Goal: Task Accomplishment & Management: Use online tool/utility

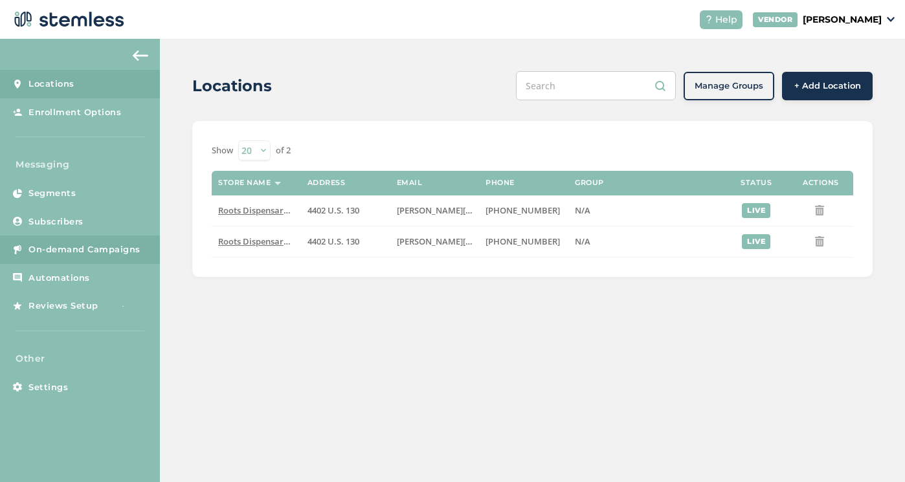
click at [99, 246] on span "On-demand Campaigns" at bounding box center [84, 249] width 112 height 13
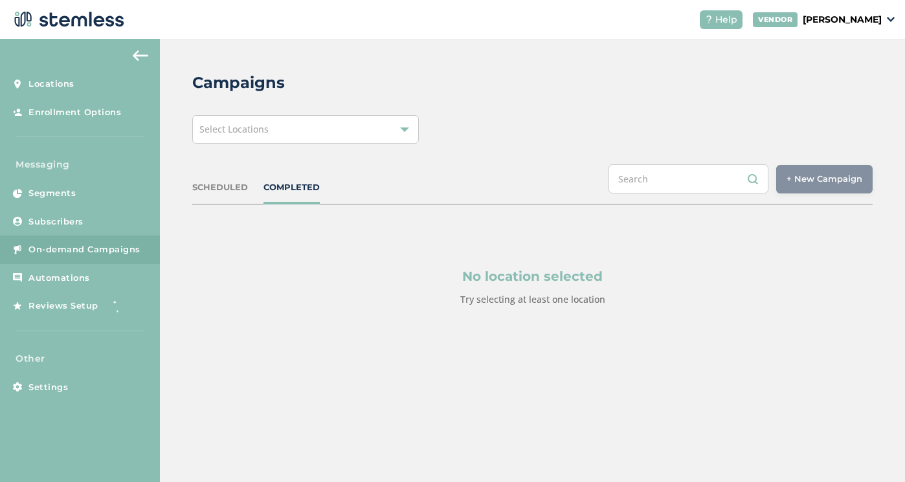
click at [400, 124] on div "Select Locations" at bounding box center [305, 129] width 226 height 28
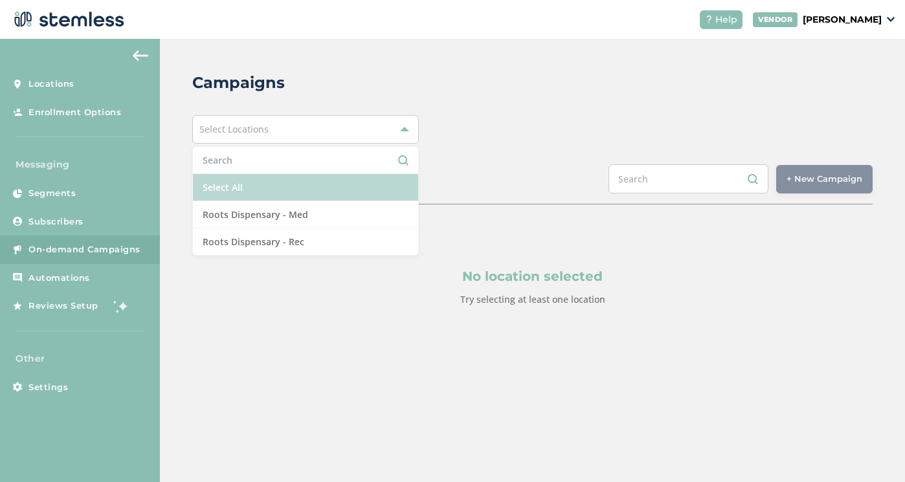
click at [341, 187] on li "Select All" at bounding box center [305, 187] width 225 height 27
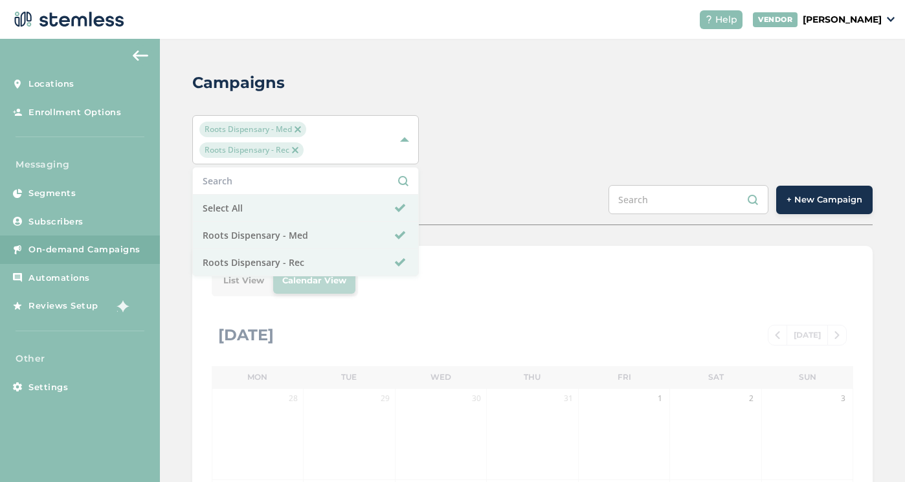
click at [822, 193] on button "+ New Campaign" at bounding box center [824, 200] width 96 height 28
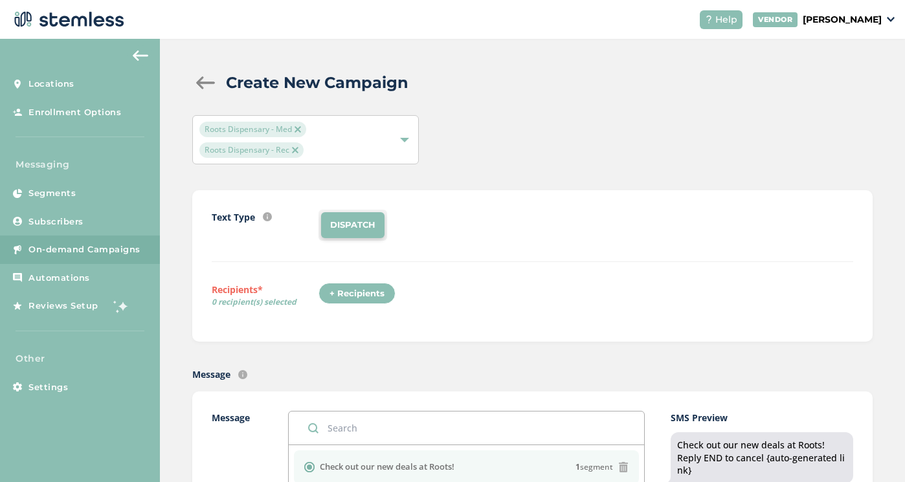
click at [360, 296] on div "+ Recipients" at bounding box center [356, 294] width 77 height 22
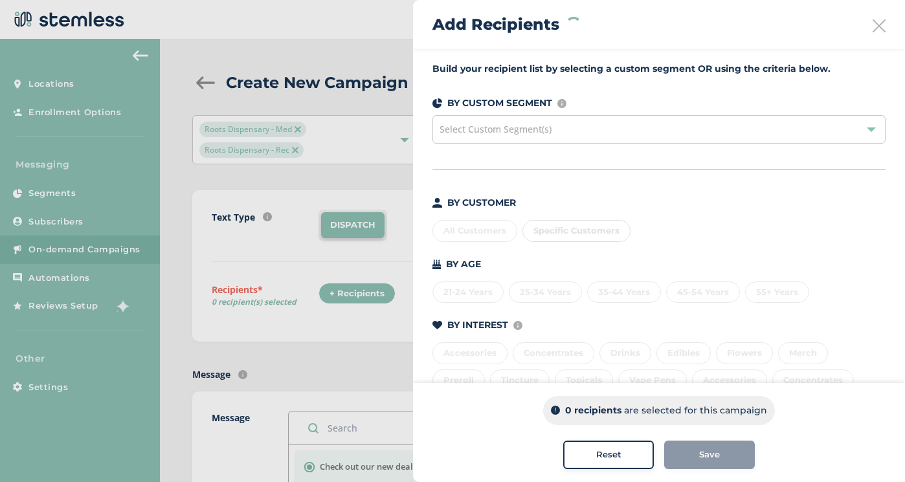
click at [475, 232] on div "All Customers Specific Customers" at bounding box center [658, 228] width 453 height 27
click at [696, 195] on div "Build your recipient list by selecting a custom segment OR using the criteria b…" at bounding box center [659, 291] width 492 height 485
click at [489, 231] on div "All Customers" at bounding box center [474, 231] width 85 height 22
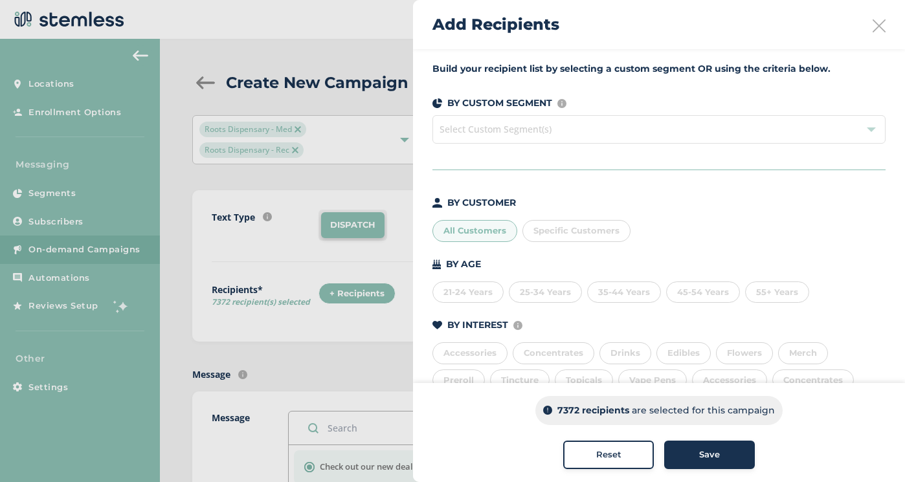
click at [720, 461] on button "Save" at bounding box center [709, 455] width 91 height 28
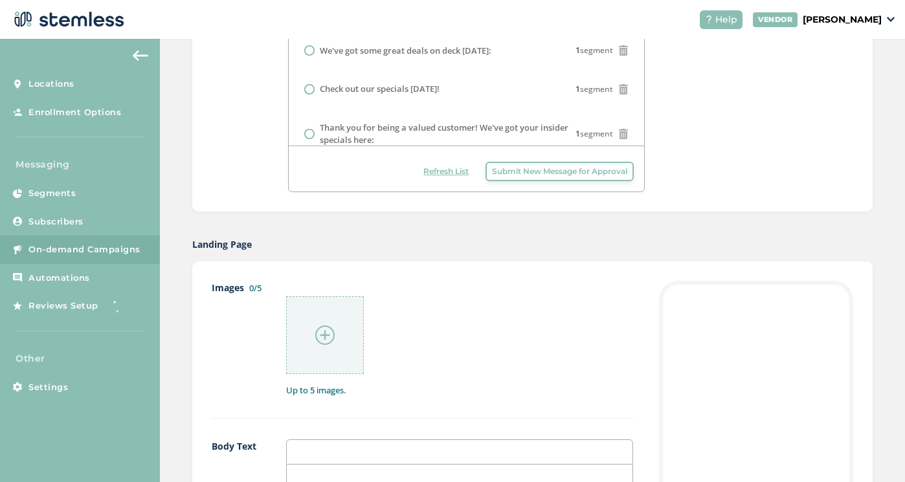
scroll to position [456, 0]
click at [342, 324] on div at bounding box center [325, 334] width 78 height 78
click at [320, 335] on img at bounding box center [324, 333] width 19 height 19
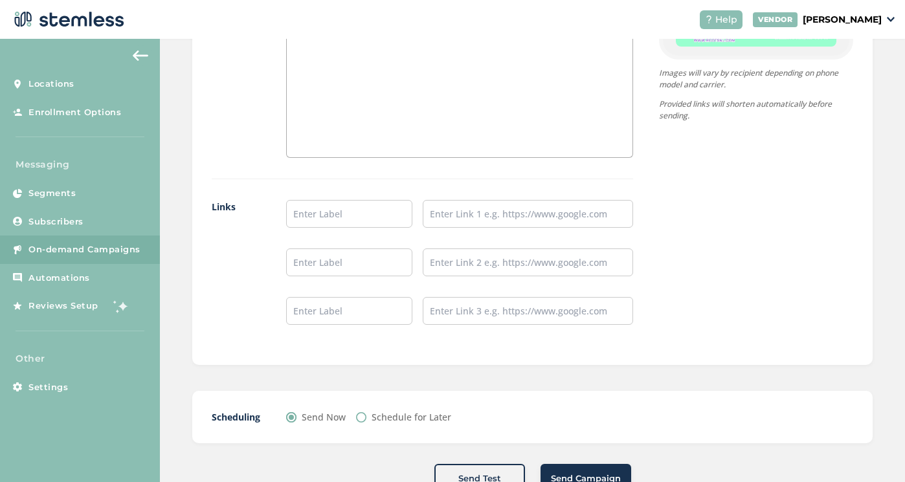
scroll to position [1028, 0]
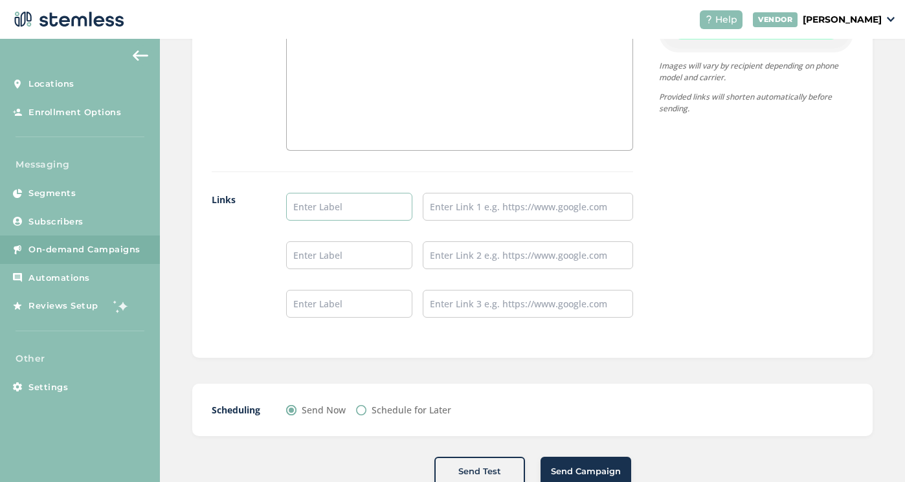
click at [323, 208] on input "text" at bounding box center [349, 207] width 126 height 28
type input "Shop Rec"
type input "Shop Med"
click at [456, 208] on input "text" at bounding box center [528, 207] width 210 height 28
paste input "[URL][DOMAIN_NAME]"
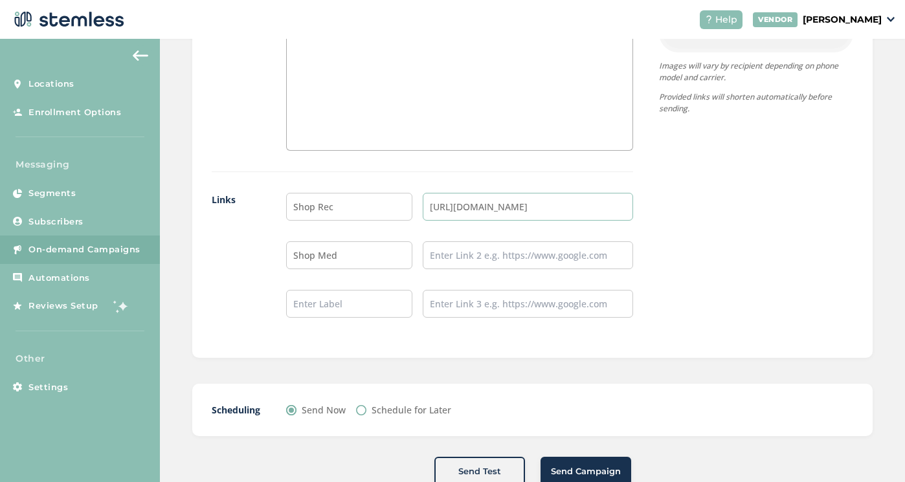
type input "[URL][DOMAIN_NAME]"
click at [458, 254] on input "text" at bounding box center [528, 255] width 210 height 28
paste input "[URL][DOMAIN_NAME]"
type input "[URL][DOMAIN_NAME]"
click at [694, 384] on div "Scheduling Send Now Schedule for Later" at bounding box center [532, 410] width 680 height 52
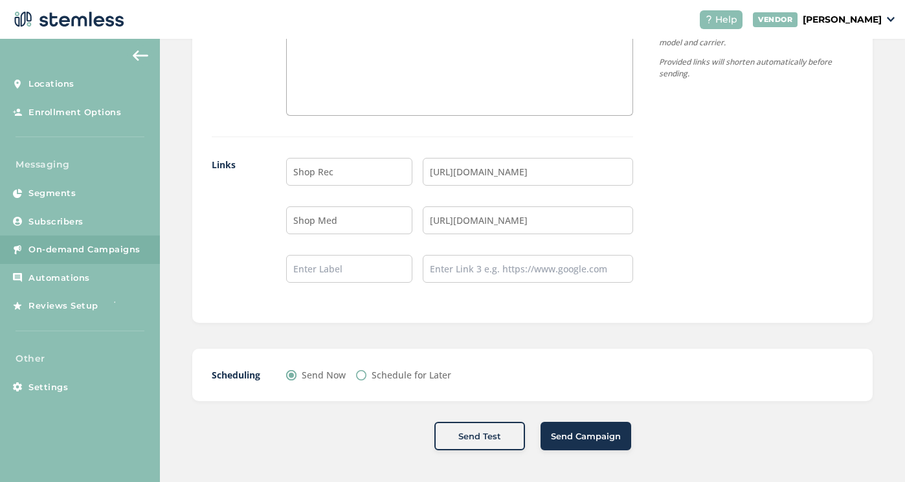
scroll to position [1062, 0]
click at [577, 439] on span "Send Campaign" at bounding box center [586, 437] width 70 height 13
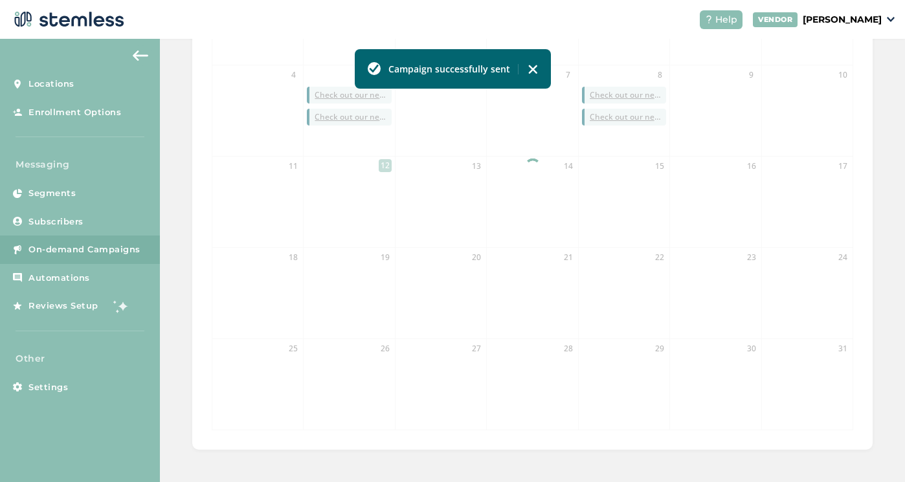
scroll to position [414, 0]
